Goal: Task Accomplishment & Management: Use online tool/utility

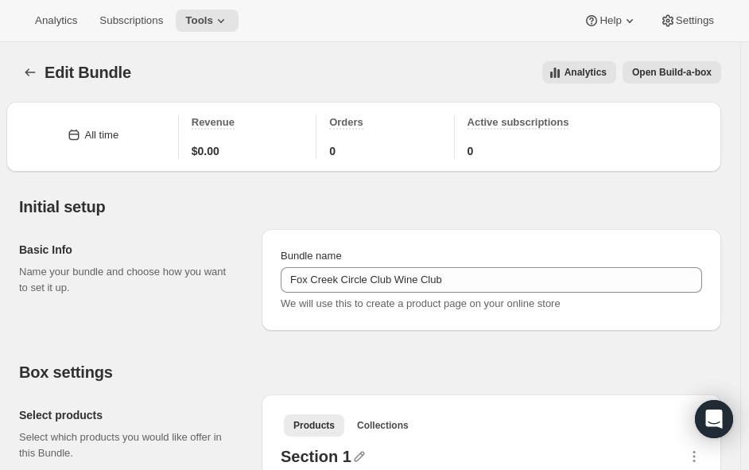
scroll to position [2288, 0]
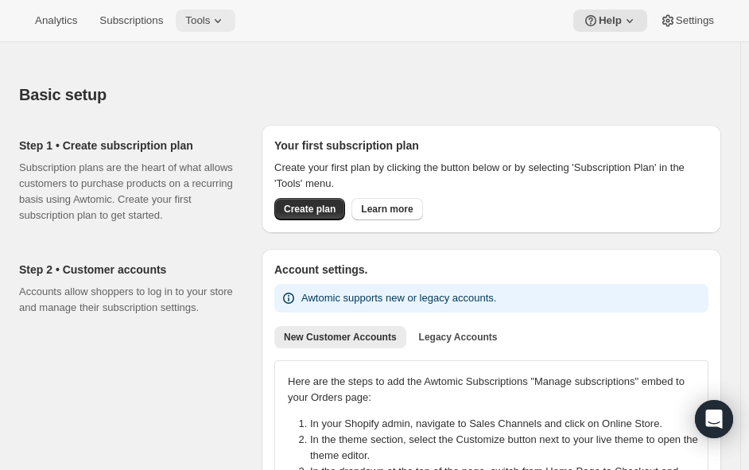
click at [198, 25] on span "Tools" at bounding box center [197, 20] width 25 height 13
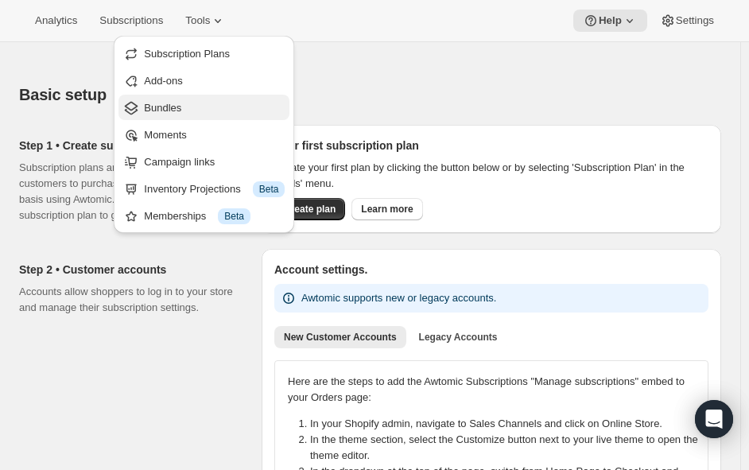
click at [178, 111] on span "Bundles" at bounding box center [162, 108] width 37 height 12
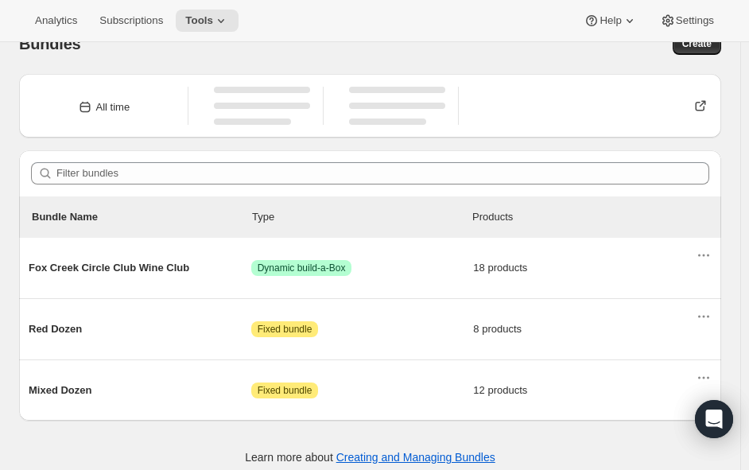
scroll to position [41, 0]
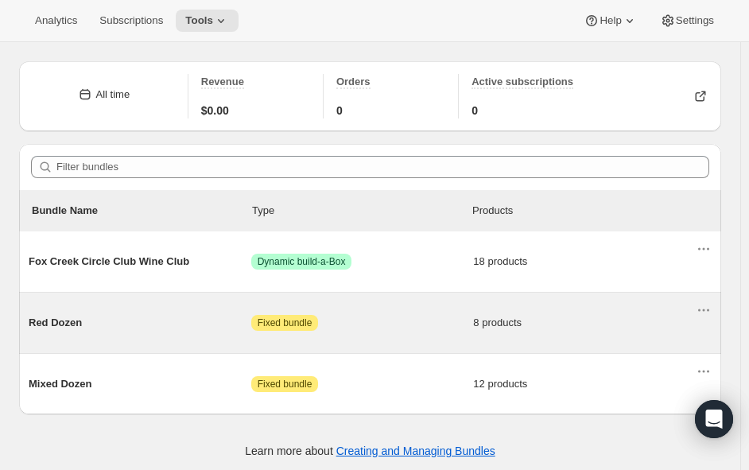
click at [52, 319] on span "Red Dozen" at bounding box center [140, 323] width 223 height 16
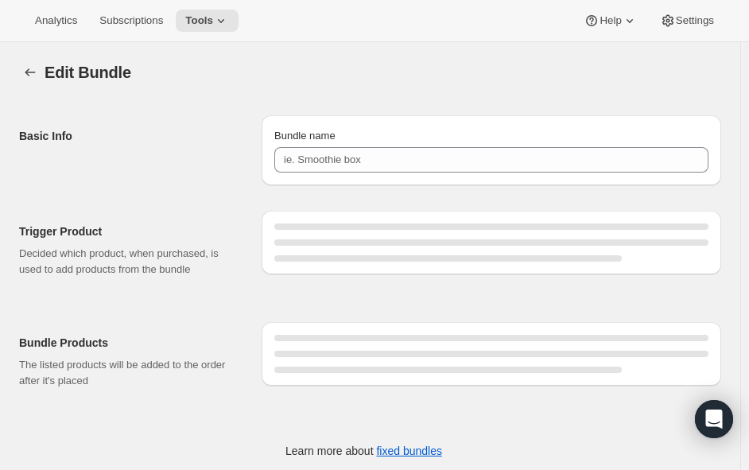
type input "Red Dozen"
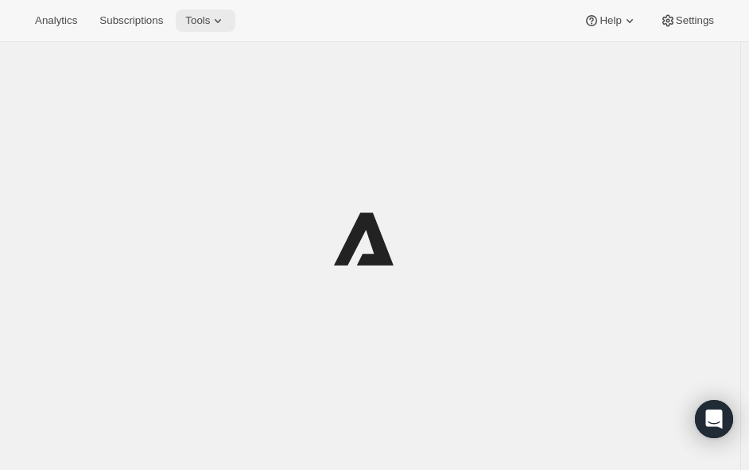
click at [205, 15] on span "Tools" at bounding box center [197, 20] width 25 height 13
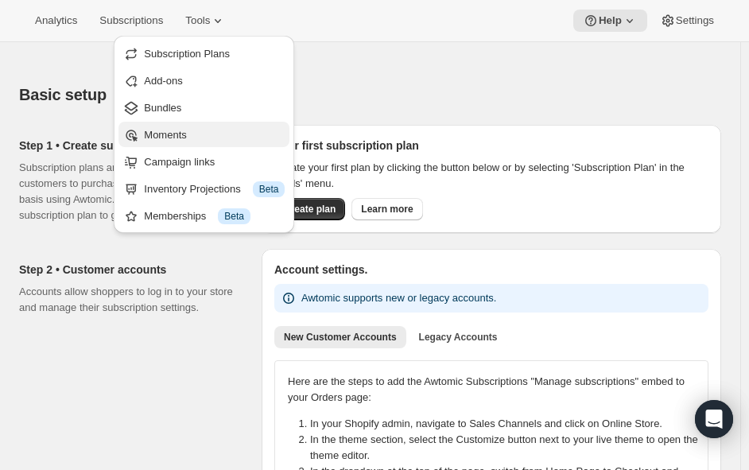
click at [162, 125] on button "Moments" at bounding box center [204, 134] width 171 height 25
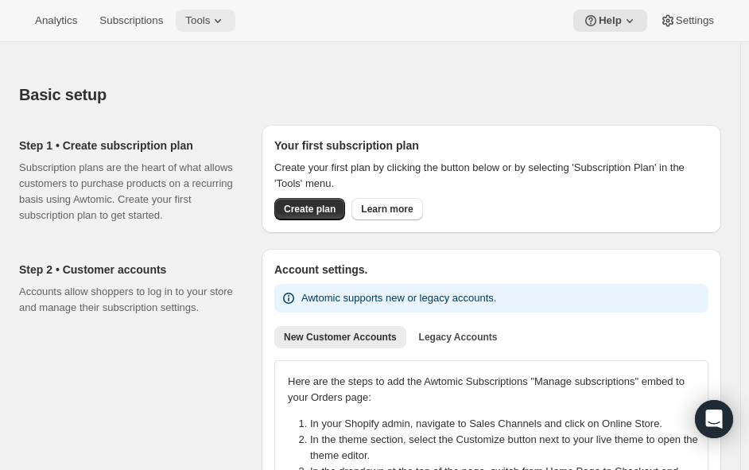
click at [189, 20] on span "Tools" at bounding box center [197, 20] width 25 height 13
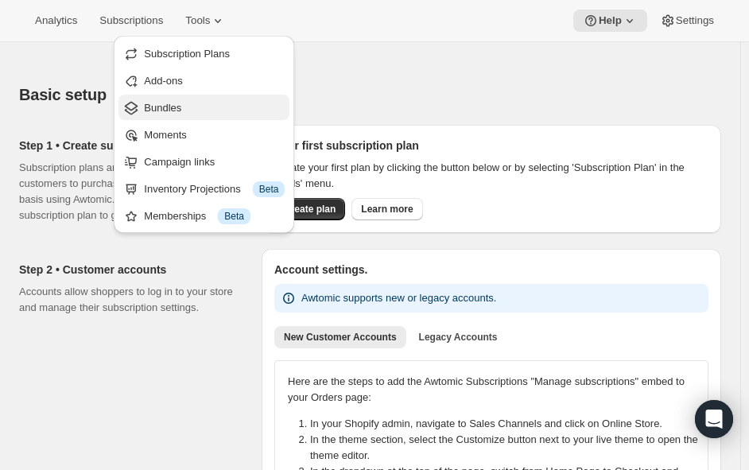
click at [162, 106] on span "Bundles" at bounding box center [162, 108] width 37 height 12
